Goal: Check status: Check status

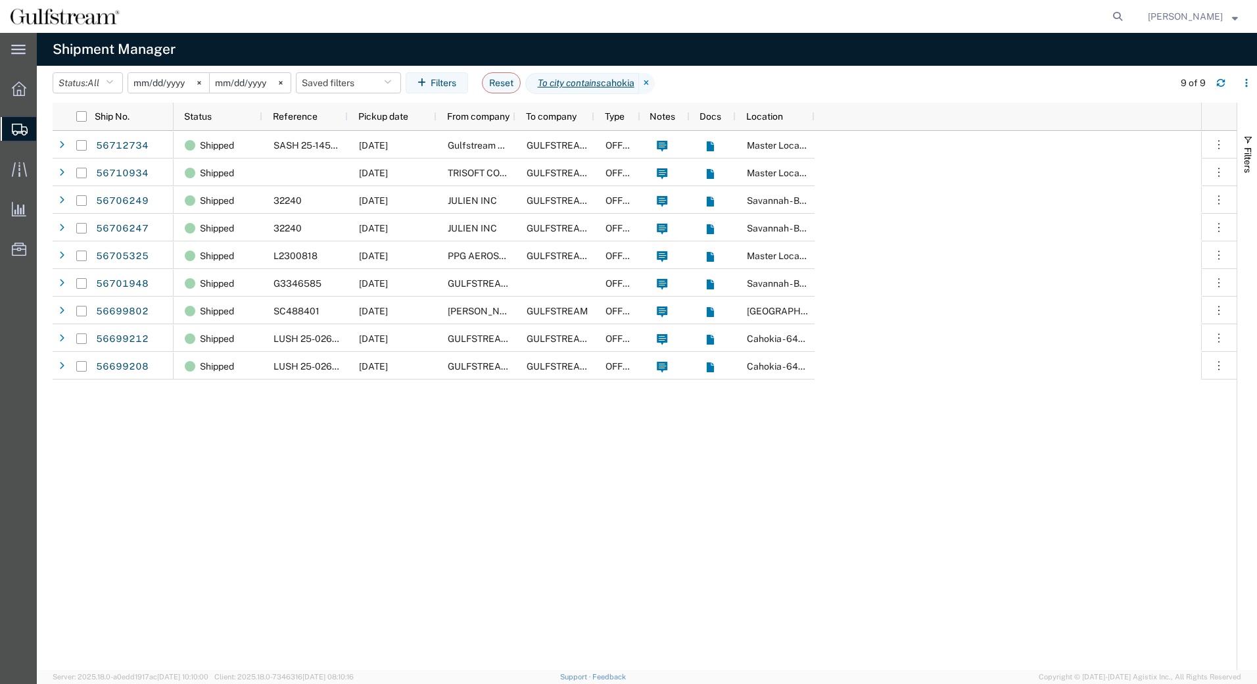
drag, startPoint x: 156, startPoint y: 72, endPoint x: 162, endPoint y: 81, distance: 10.4
click at [156, 72] on div "[DATE]" at bounding box center [169, 82] width 82 height 21
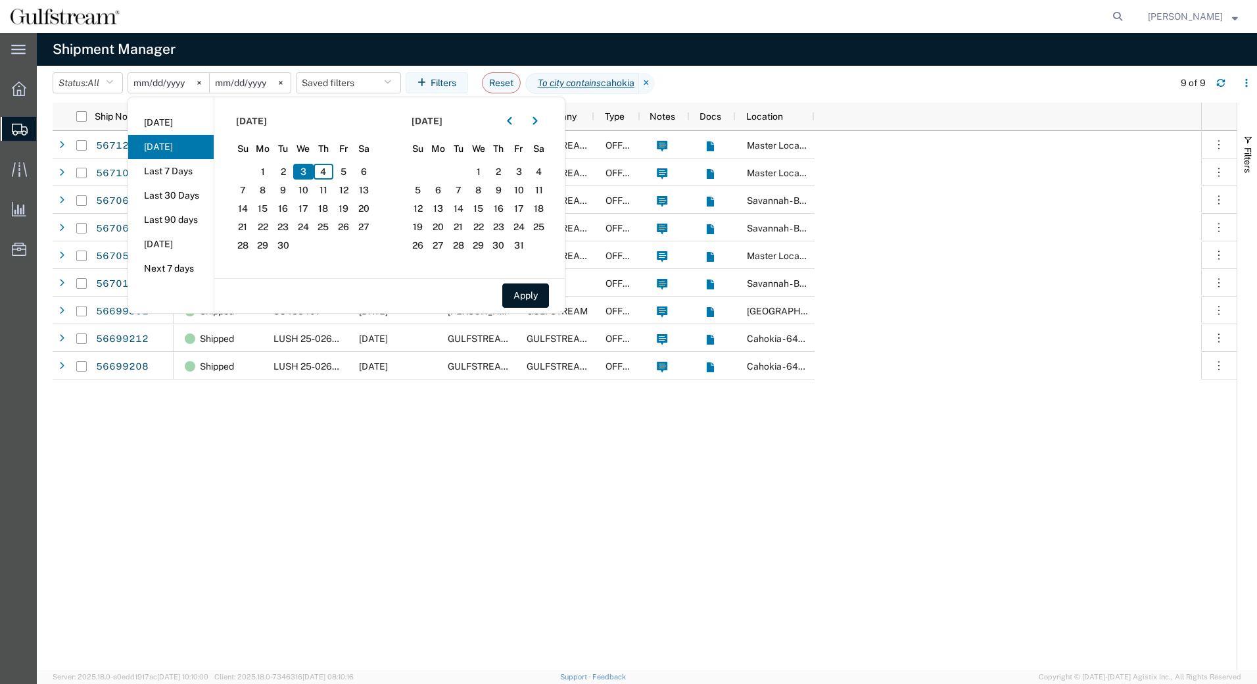
click at [166, 85] on input "[DATE]" at bounding box center [168, 83] width 81 height 20
click at [292, 174] on span "2" at bounding box center [283, 172] width 20 height 16
click at [524, 297] on button "Apply" at bounding box center [525, 295] width 47 height 24
type input "[DATE]"
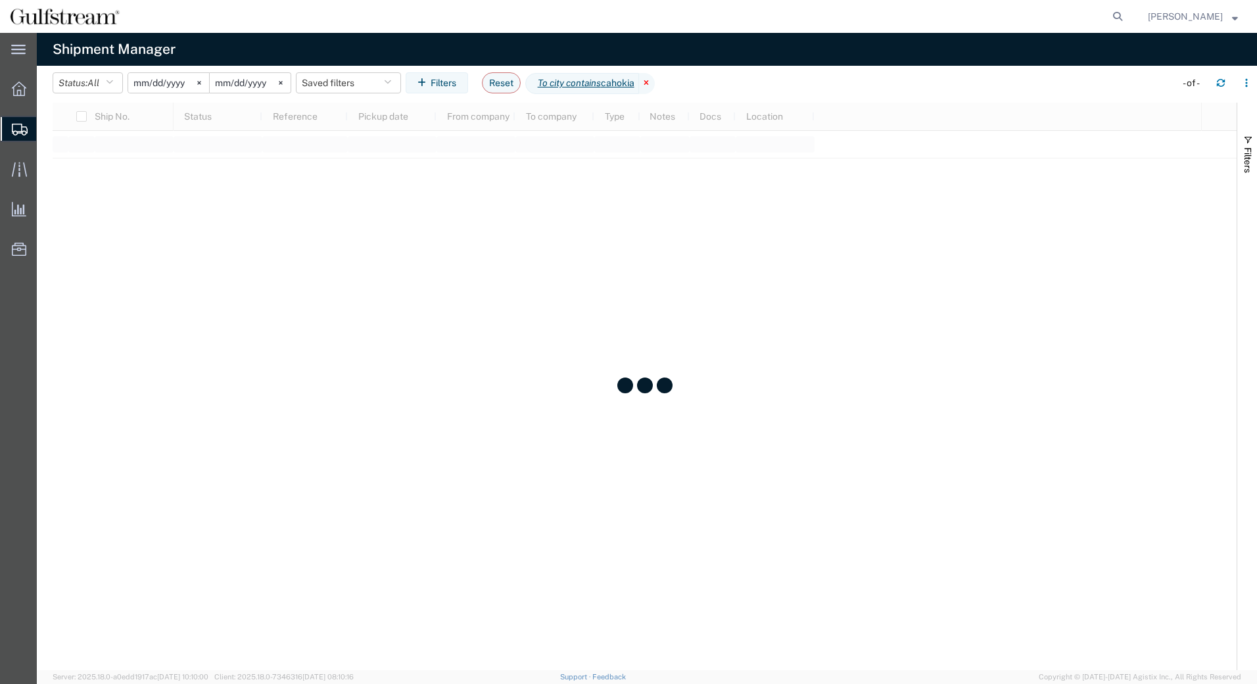
click at [650, 84] on icon at bounding box center [647, 83] width 16 height 21
click at [442, 83] on button "Filters" at bounding box center [437, 82] width 62 height 21
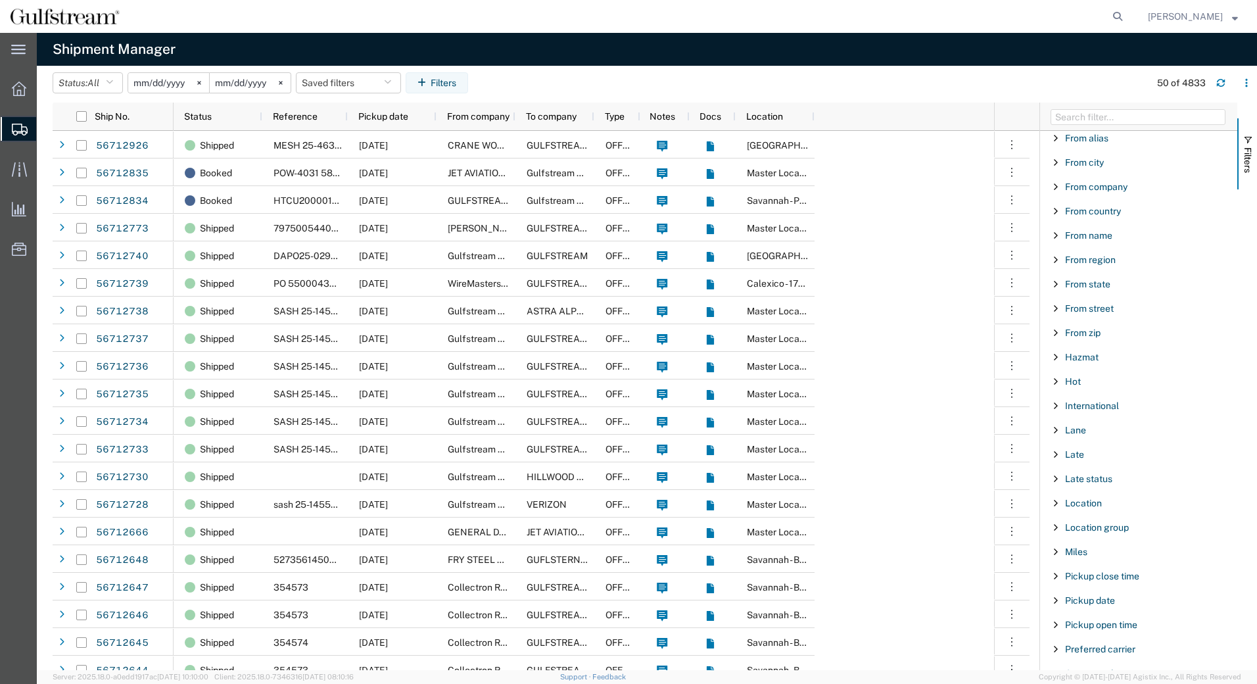
scroll to position [657, 0]
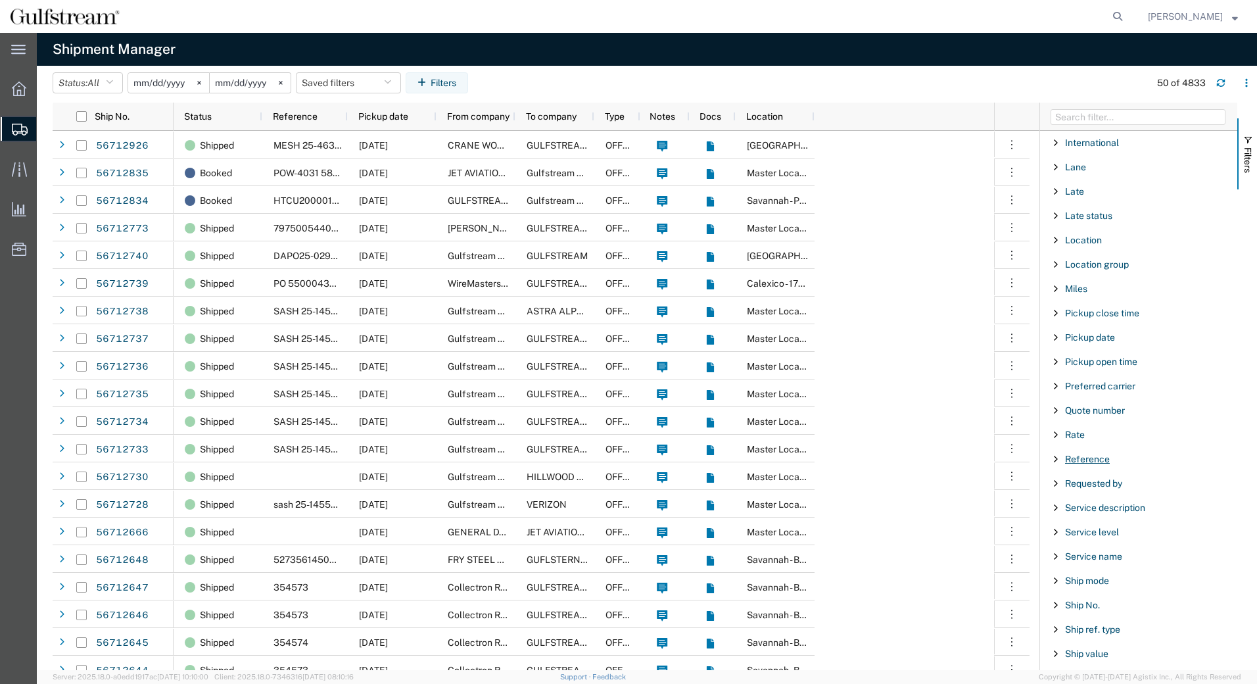
click at [1089, 461] on span "Reference" at bounding box center [1087, 459] width 45 height 11
click at [1094, 490] on div "starts with" at bounding box center [1139, 492] width 151 height 11
click at [1087, 513] on input "Filter Value" at bounding box center [1143, 514] width 172 height 16
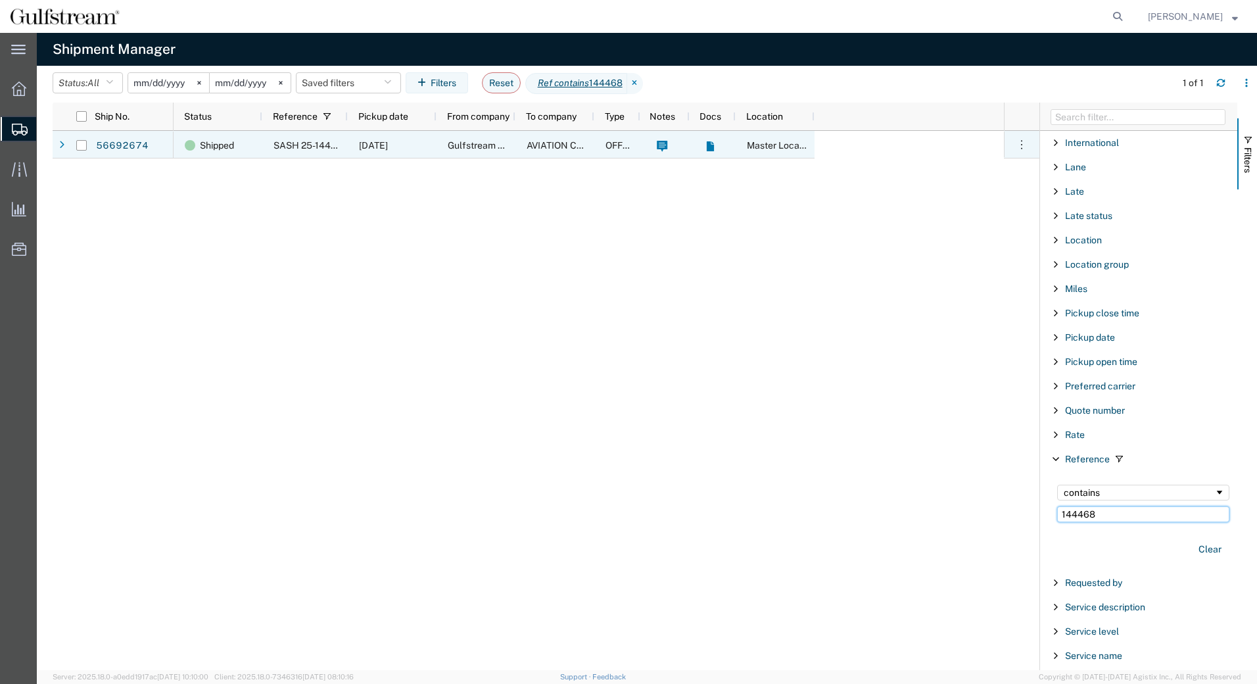
type input "144468"
click at [270, 145] on div "SASH 25-144468" at bounding box center [304, 145] width 85 height 28
